Goal: Check status: Check status

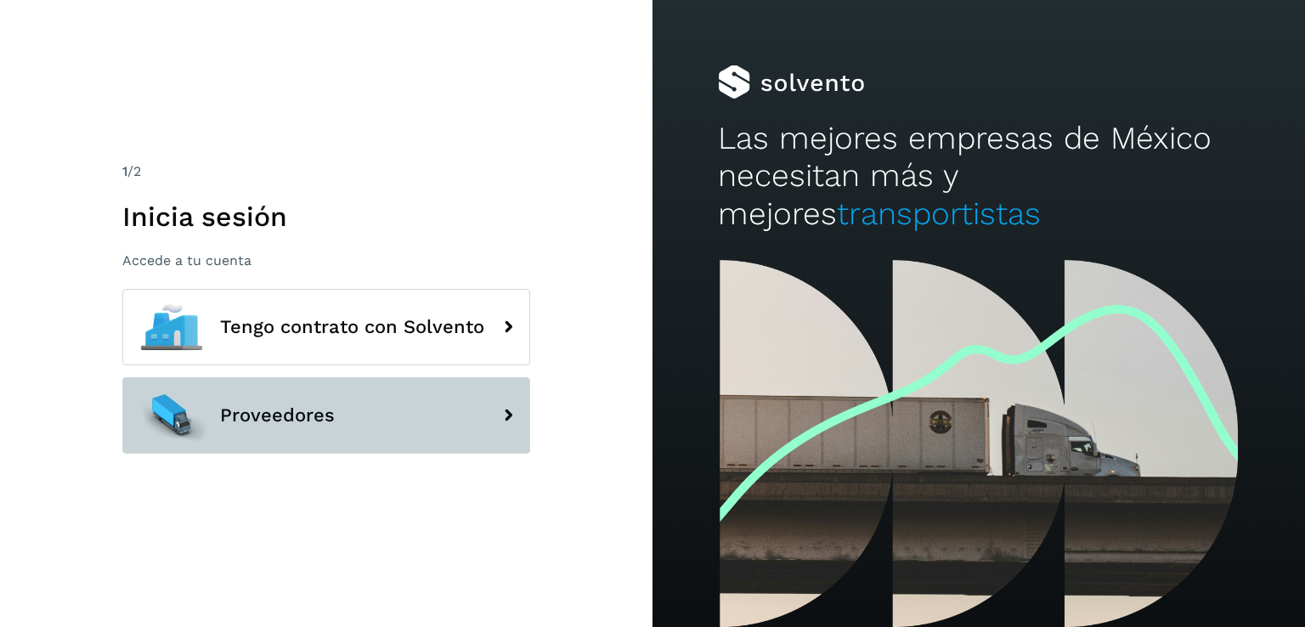
click at [491, 405] on icon at bounding box center [508, 415] width 34 height 34
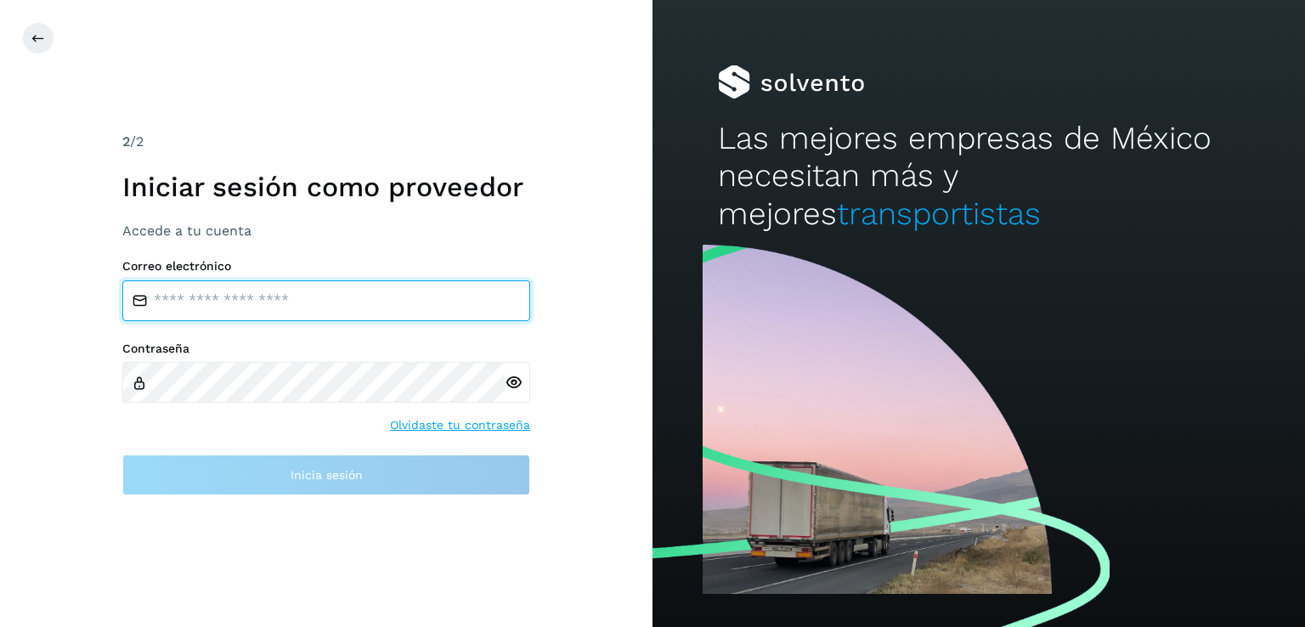
type input "**********"
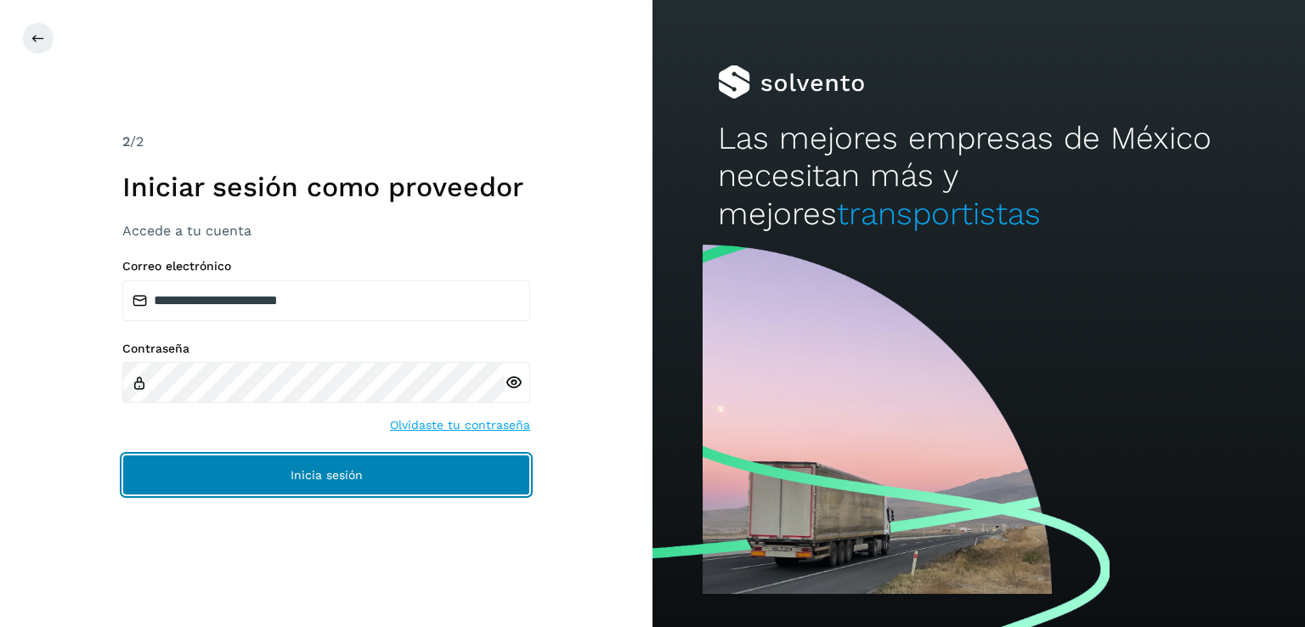
click at [436, 471] on button "Inicia sesión" at bounding box center [326, 474] width 408 height 41
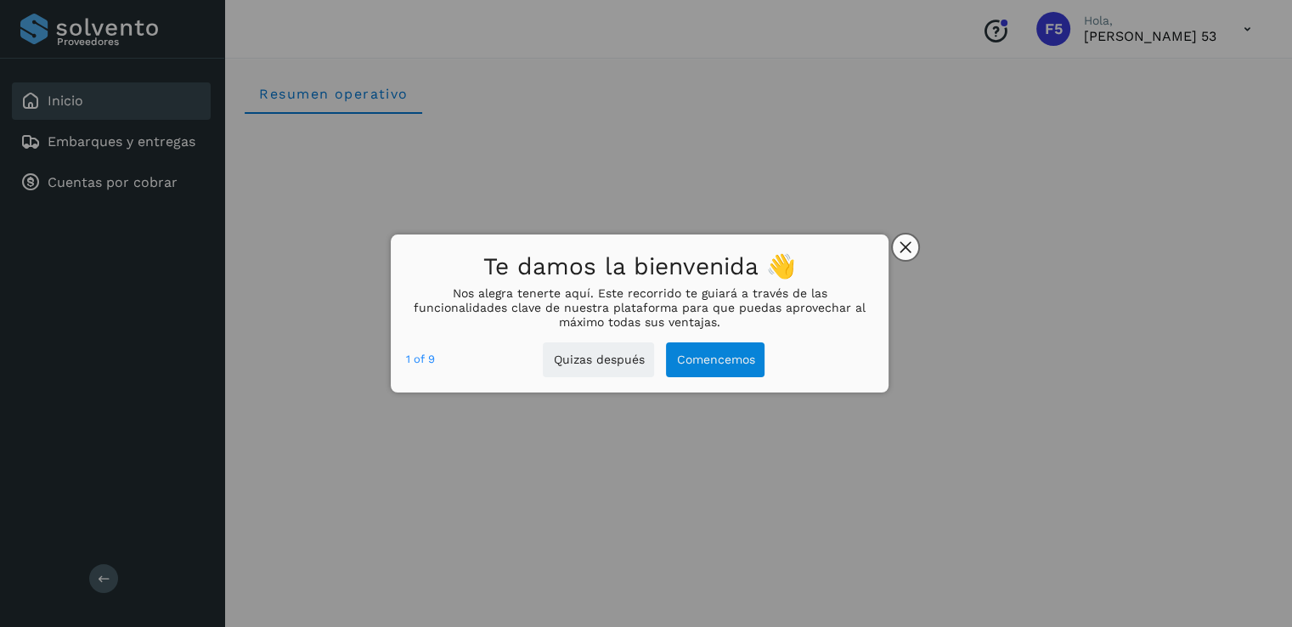
click at [913, 248] on button "close," at bounding box center [905, 246] width 25 height 25
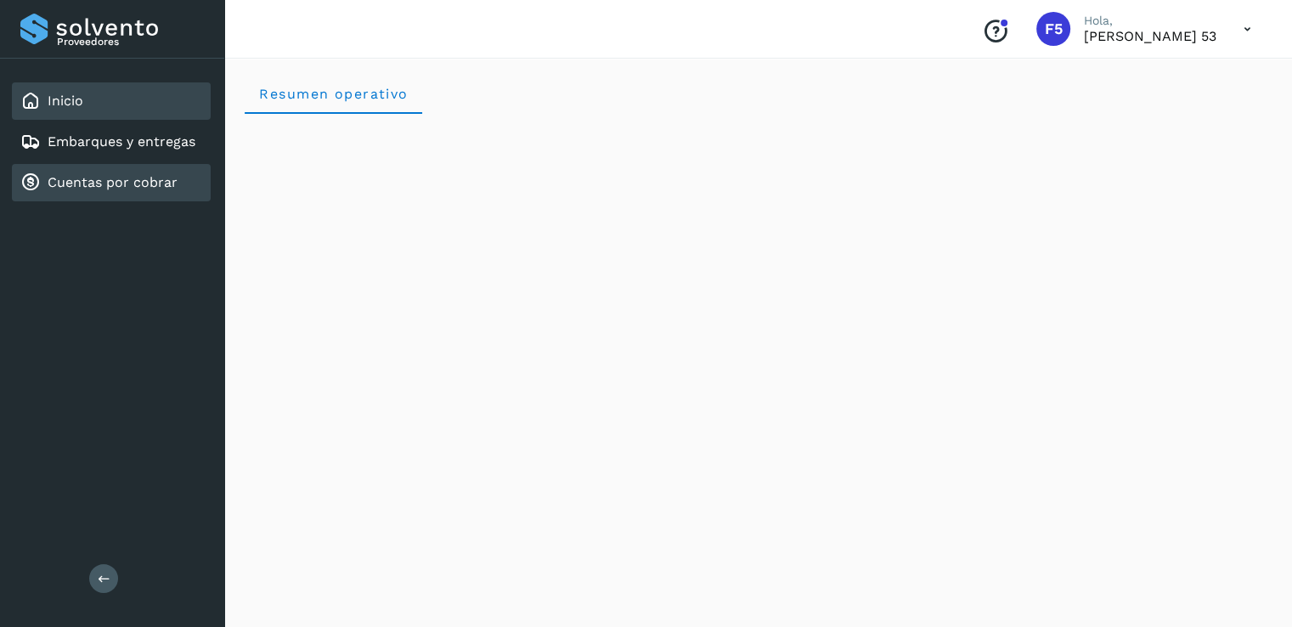
click at [136, 178] on link "Cuentas por cobrar" at bounding box center [113, 182] width 130 height 16
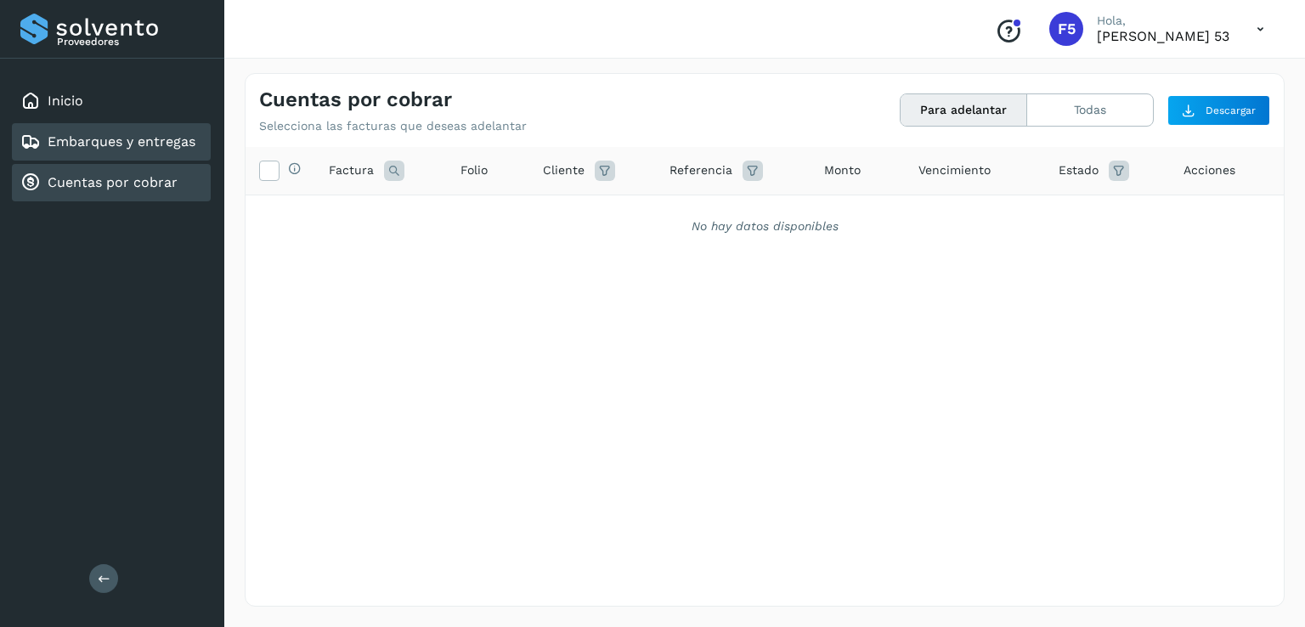
click at [135, 139] on link "Embarques y entregas" at bounding box center [122, 141] width 148 height 16
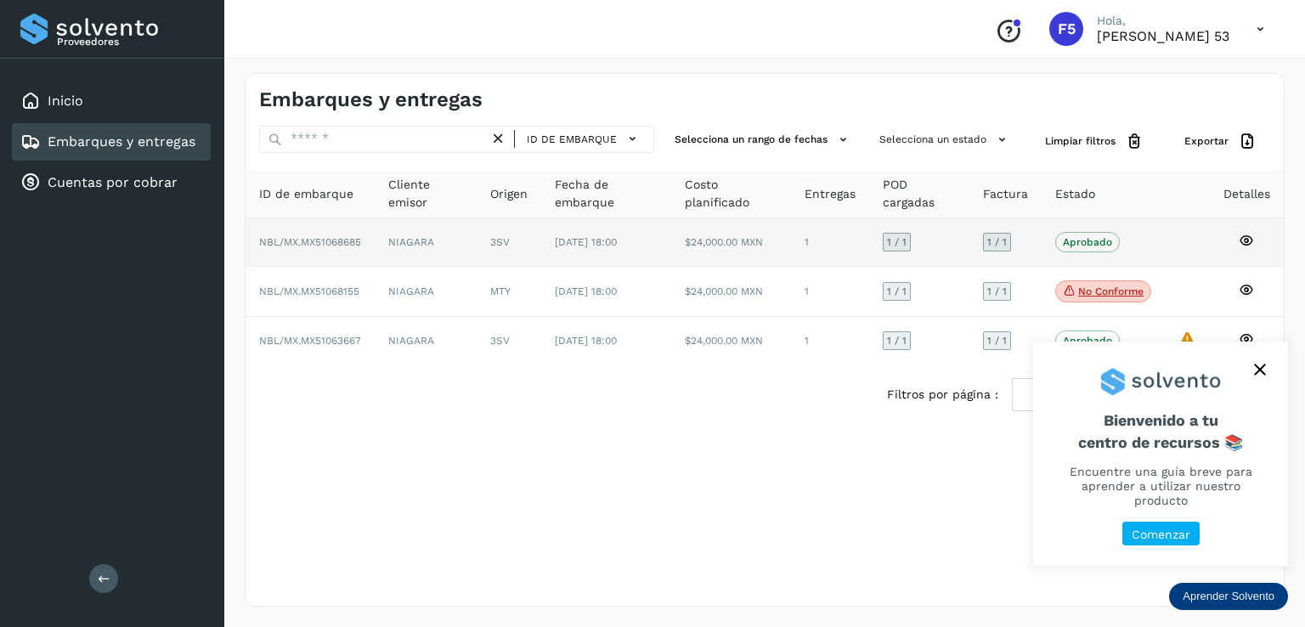
click at [1075, 237] on p "Aprobado" at bounding box center [1087, 242] width 49 height 12
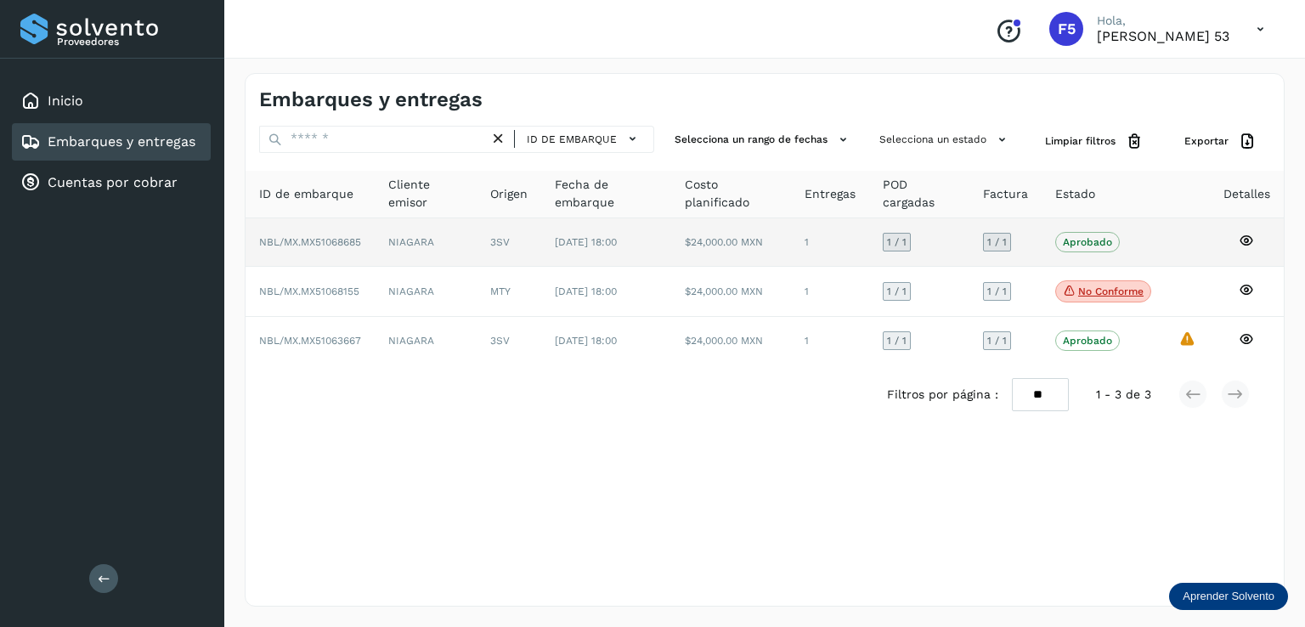
click at [740, 234] on td "$24,000.00 MXN" at bounding box center [731, 242] width 120 height 48
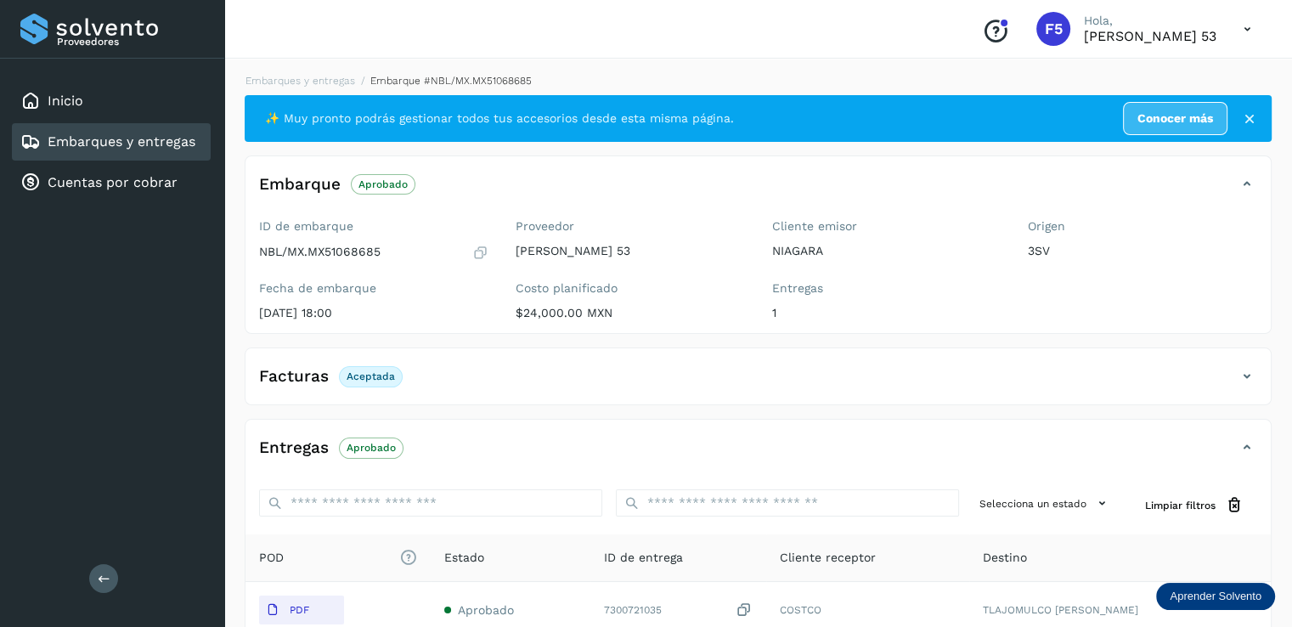
click at [155, 147] on link "Embarques y entregas" at bounding box center [122, 141] width 148 height 16
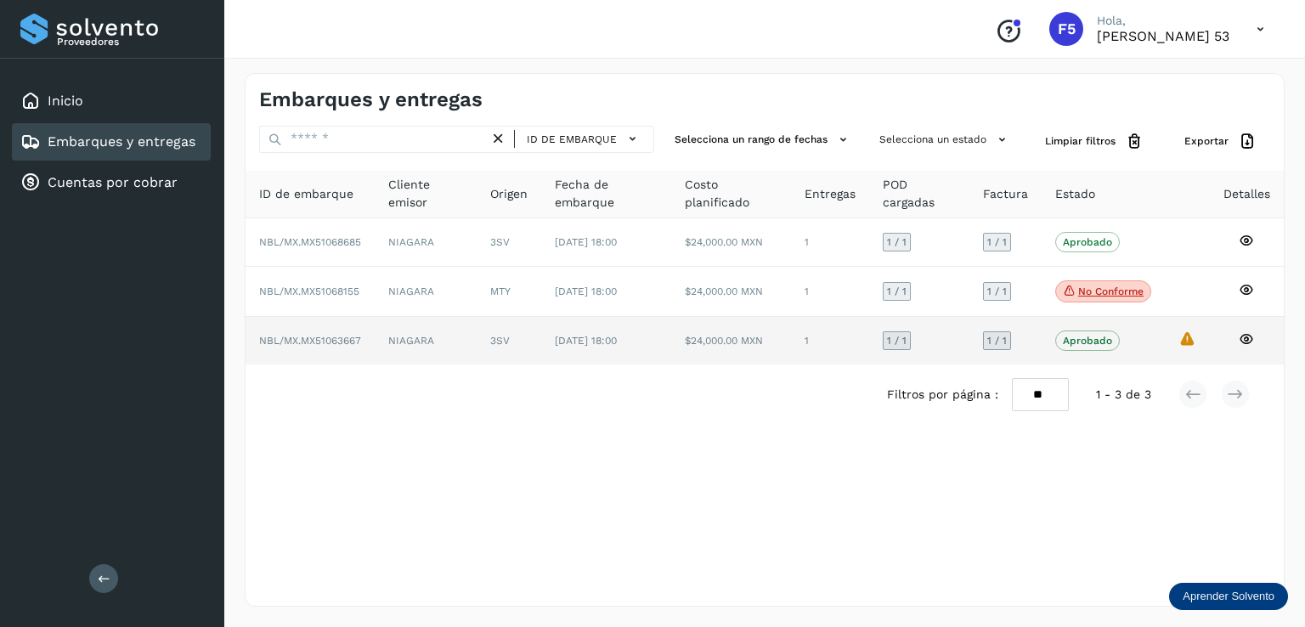
click at [1109, 336] on p "Aprobado" at bounding box center [1087, 341] width 49 height 12
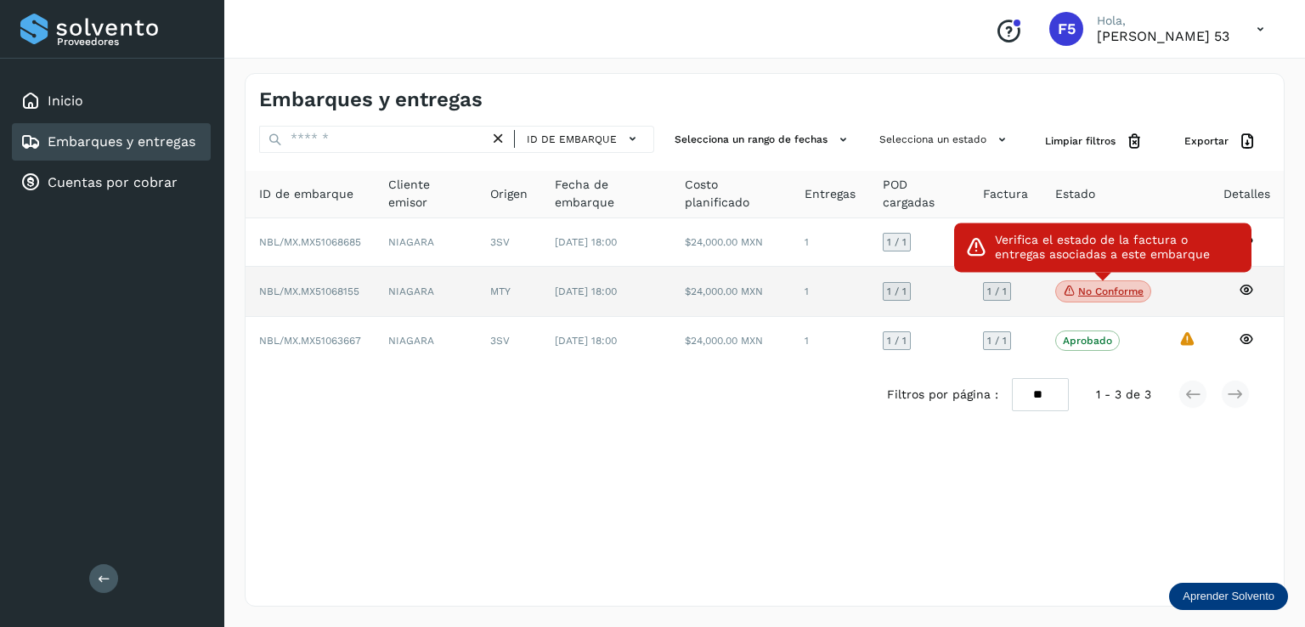
click at [1065, 288] on icon at bounding box center [1070, 290] width 14 height 15
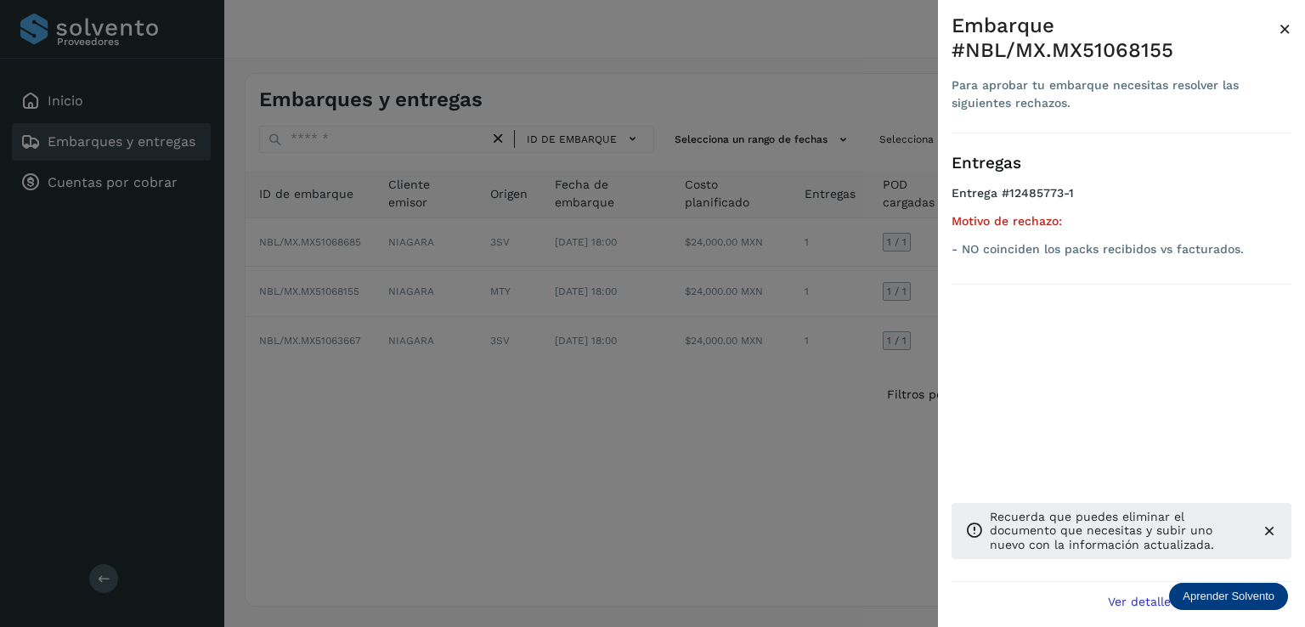
click at [680, 381] on div at bounding box center [652, 313] width 1305 height 627
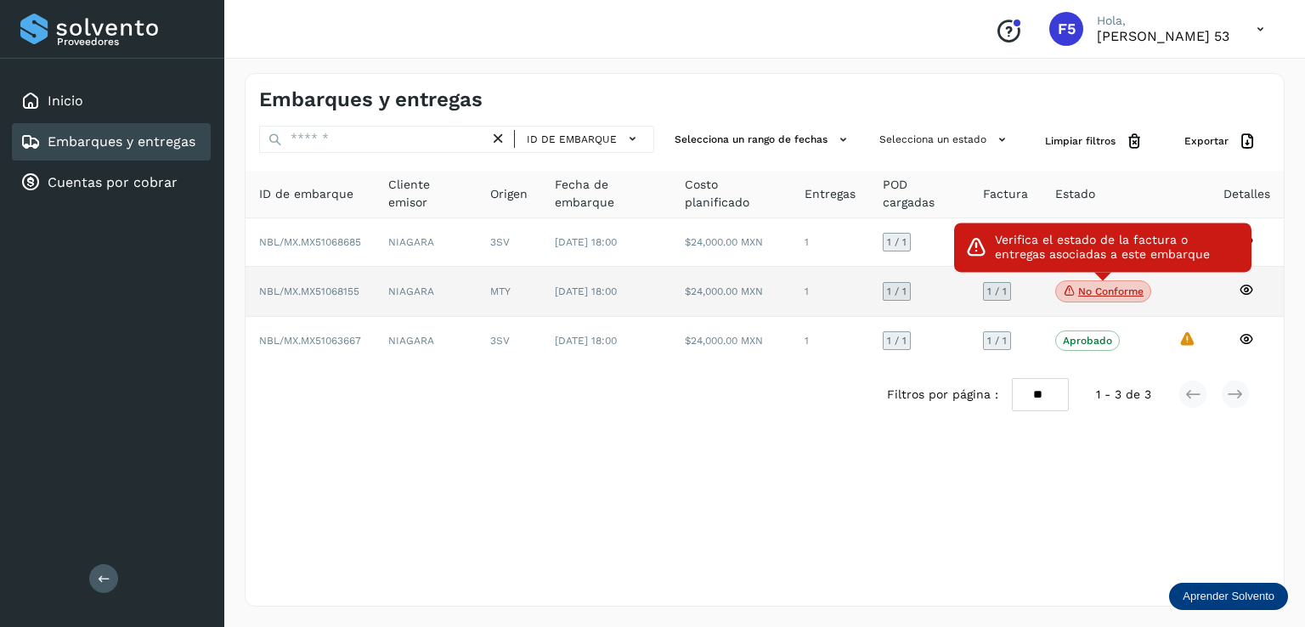
click at [1081, 290] on p "No conforme" at bounding box center [1110, 291] width 65 height 12
